Goal: Task Accomplishment & Management: Manage account settings

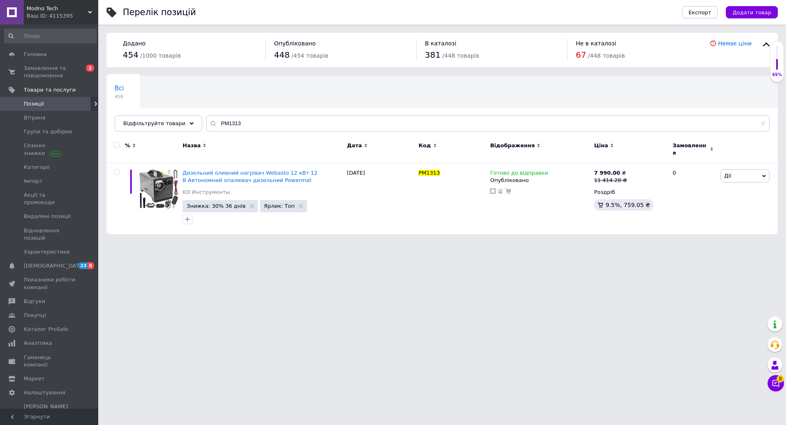
click at [45, 103] on span "Позиції" at bounding box center [50, 103] width 52 height 7
click at [35, 89] on span "Товари та послуги" at bounding box center [50, 89] width 52 height 7
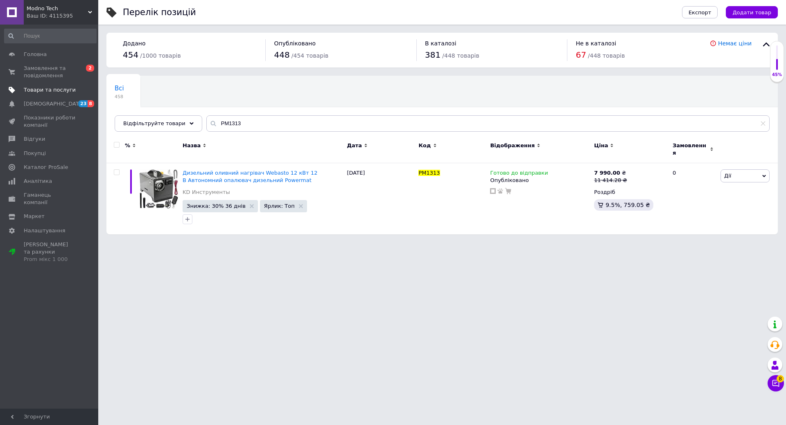
click at [37, 93] on span "Товари та послуги" at bounding box center [50, 89] width 52 height 7
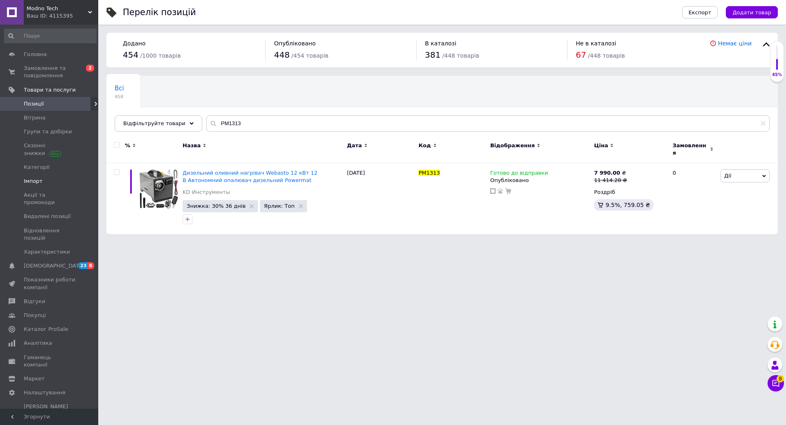
click at [33, 182] on span "Імпорт" at bounding box center [33, 181] width 19 height 7
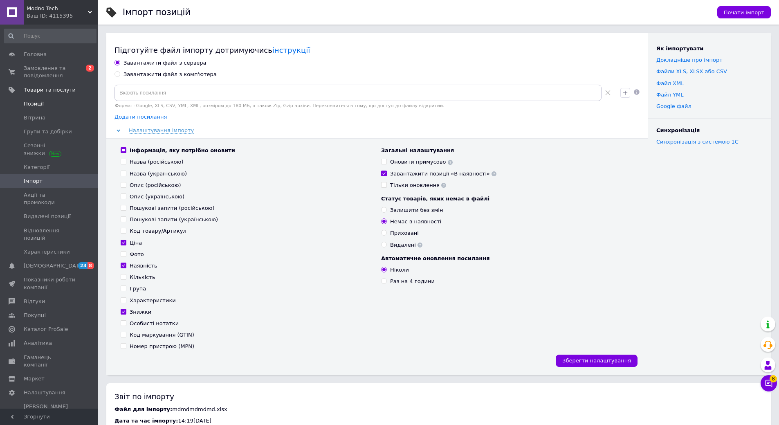
click at [27, 99] on link "Позиції" at bounding box center [50, 104] width 101 height 14
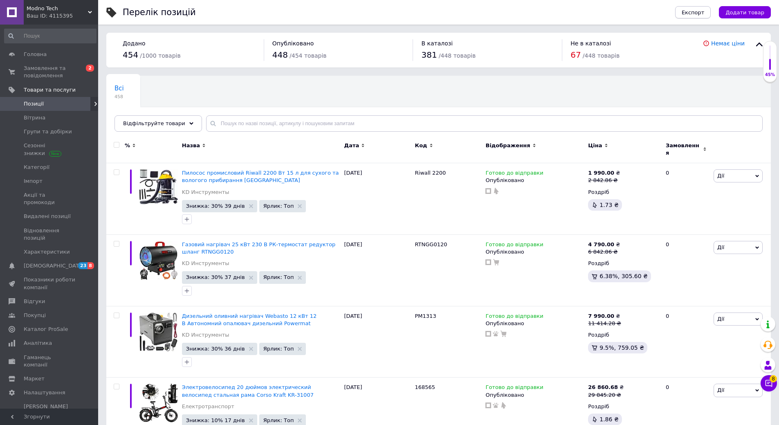
click at [698, 10] on span "Експорт" at bounding box center [693, 12] width 23 height 6
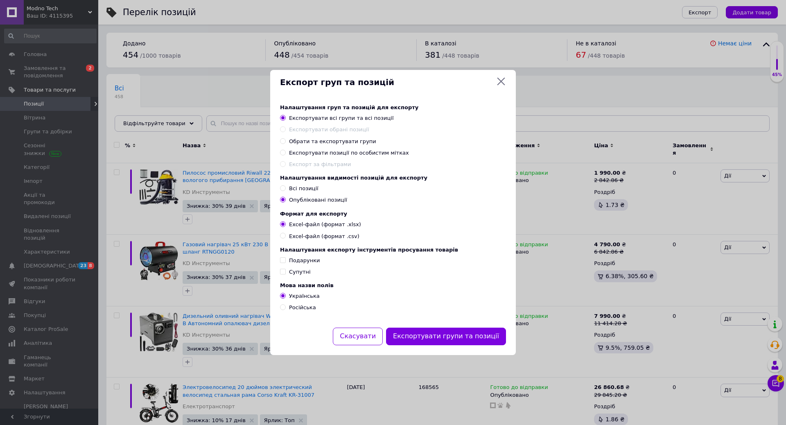
click at [305, 138] on span "Обрати та експортувати групи" at bounding box center [332, 141] width 87 height 6
click at [285, 138] on input "Обрати та експортувати групи" at bounding box center [282, 140] width 5 height 5
radio input "true"
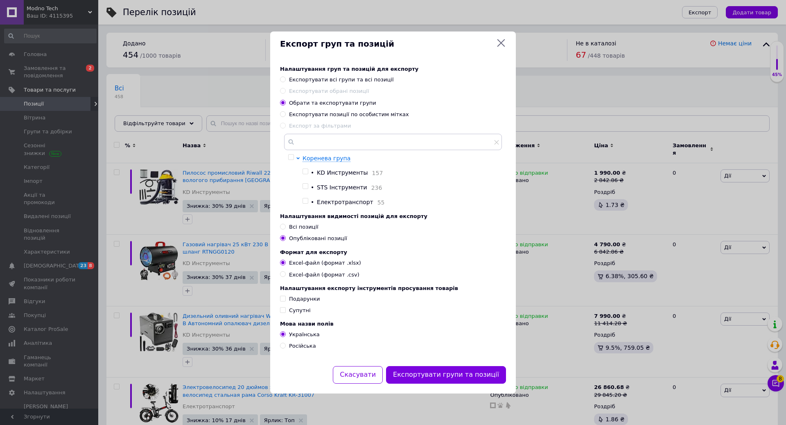
click at [304, 185] on input "checkbox" at bounding box center [304, 186] width 5 height 5
checkbox input "true"
click at [446, 379] on button "Експортувати групи та позиції" at bounding box center [446, 375] width 120 height 18
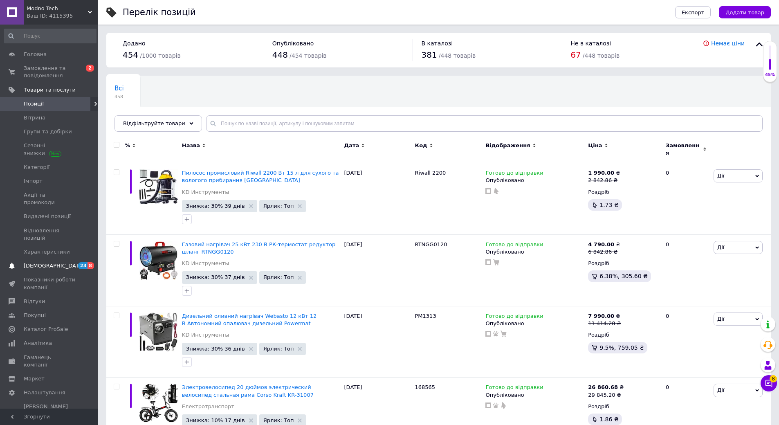
click at [43, 262] on span "[DEMOGRAPHIC_DATA]" at bounding box center [54, 265] width 61 height 7
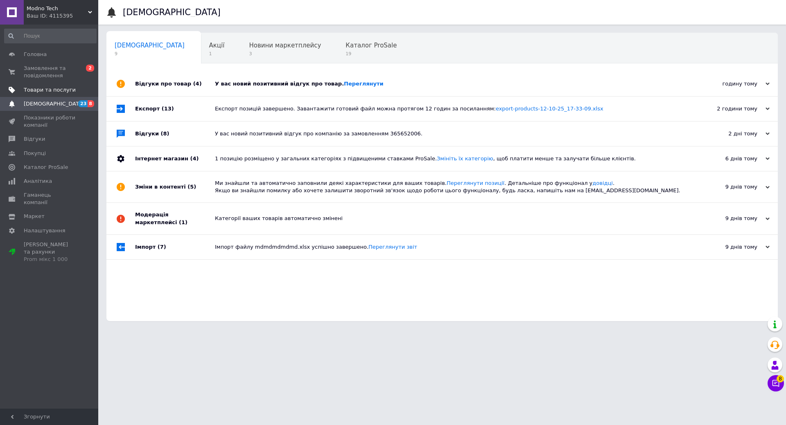
click at [47, 90] on span "Товари та послуги" at bounding box center [50, 89] width 52 height 7
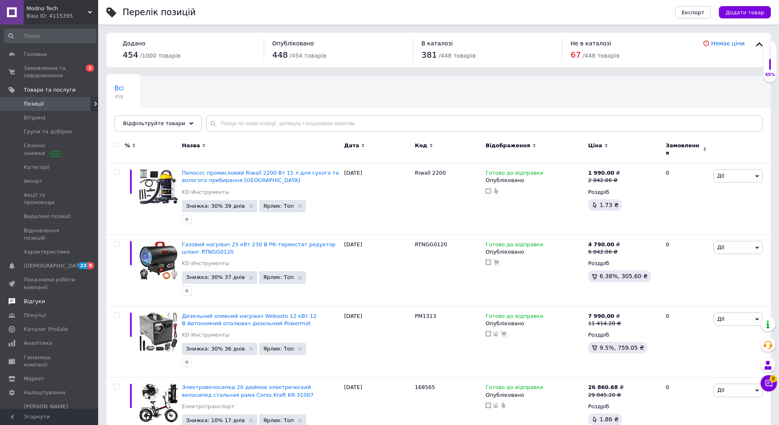
click at [32, 298] on span "Відгуки" at bounding box center [34, 301] width 21 height 7
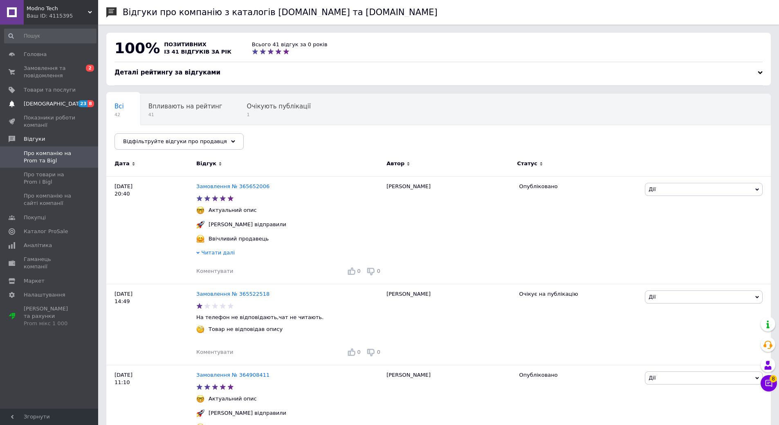
click at [41, 105] on span "[DEMOGRAPHIC_DATA]" at bounding box center [54, 103] width 61 height 7
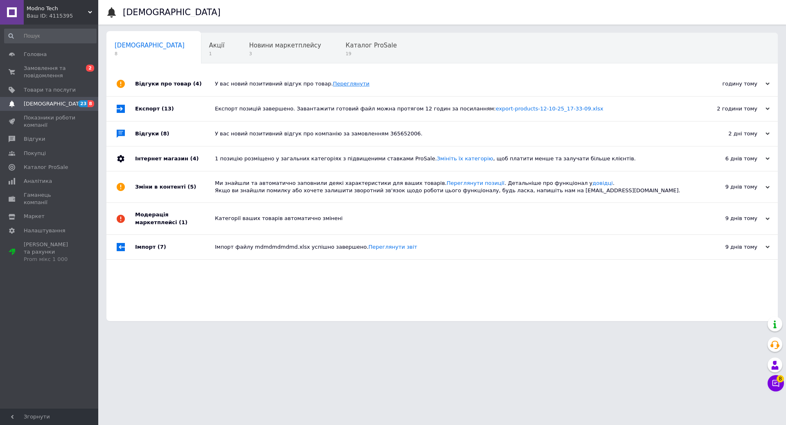
click at [333, 84] on link "Переглянути" at bounding box center [351, 84] width 36 height 6
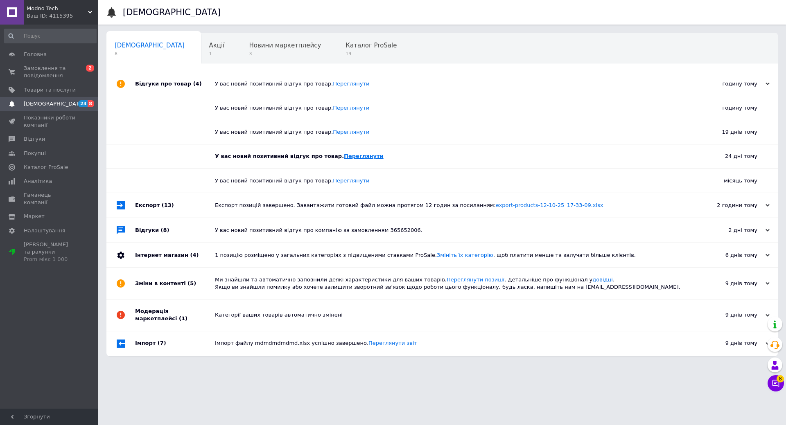
click at [344, 158] on link "Переглянути" at bounding box center [364, 156] width 40 height 6
click at [45, 89] on span "Товари та послуги" at bounding box center [50, 89] width 52 height 7
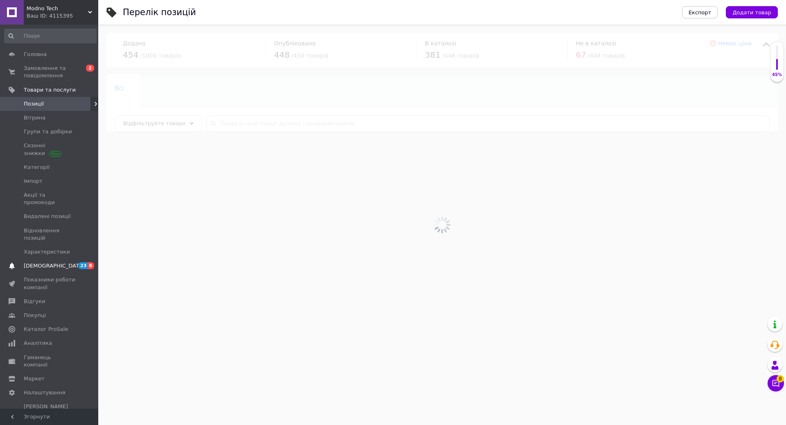
click at [44, 262] on span "[DEMOGRAPHIC_DATA]" at bounding box center [54, 265] width 61 height 7
